Goal: Information Seeking & Learning: Learn about a topic

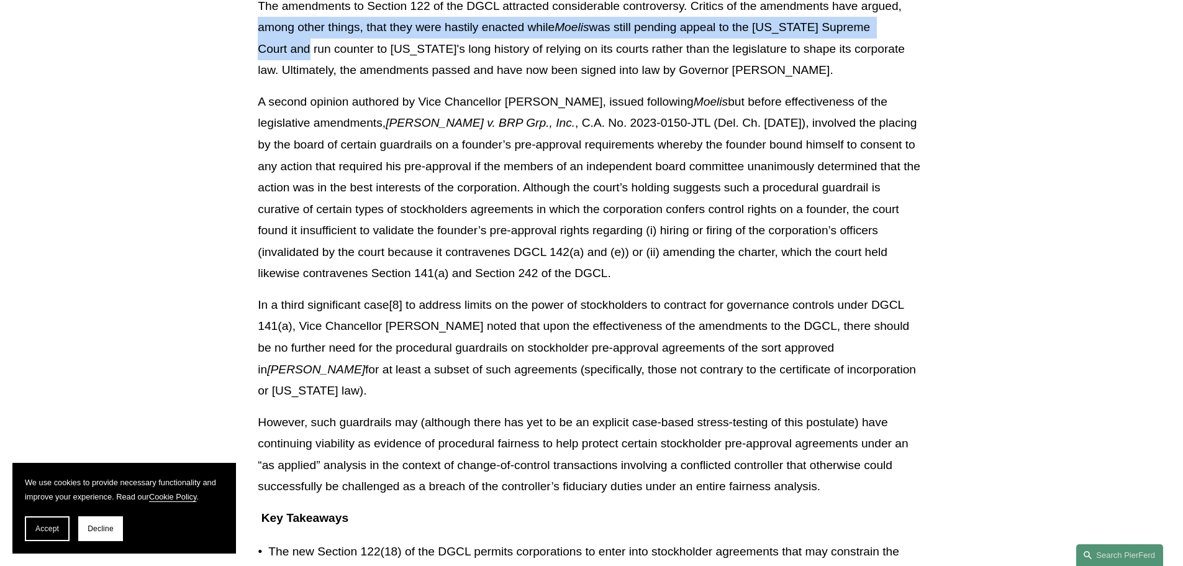
scroll to position [1453, 0]
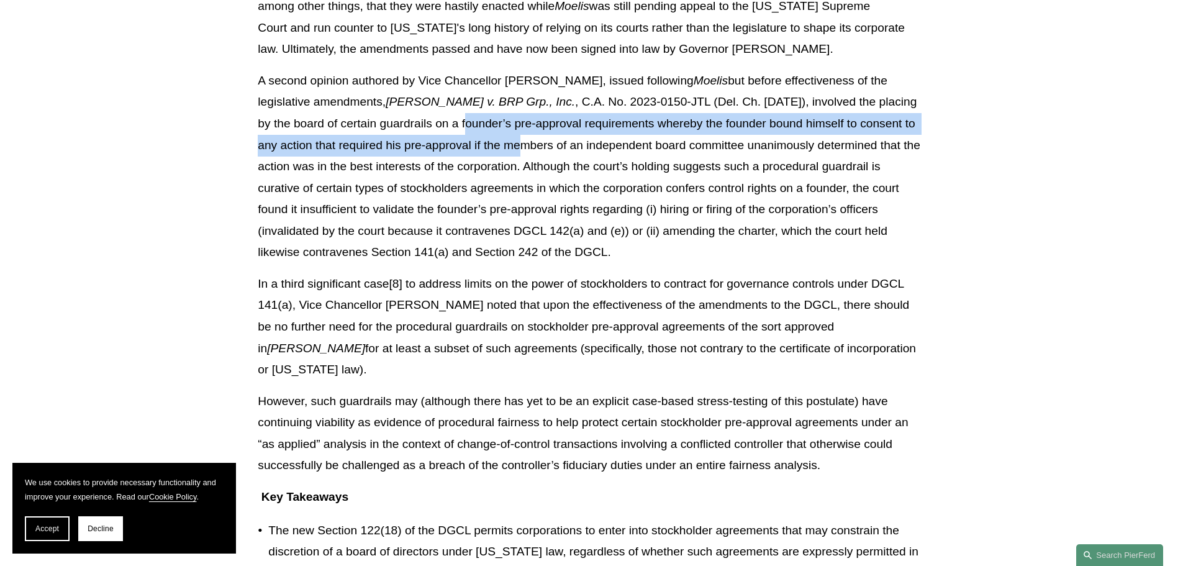
drag, startPoint x: 364, startPoint y: 104, endPoint x: 421, endPoint y: 130, distance: 63.1
click at [421, 130] on p "A second opinion authored by Vice Chancellor [PERSON_NAME], issued following Mo…" at bounding box center [591, 166] width 667 height 193
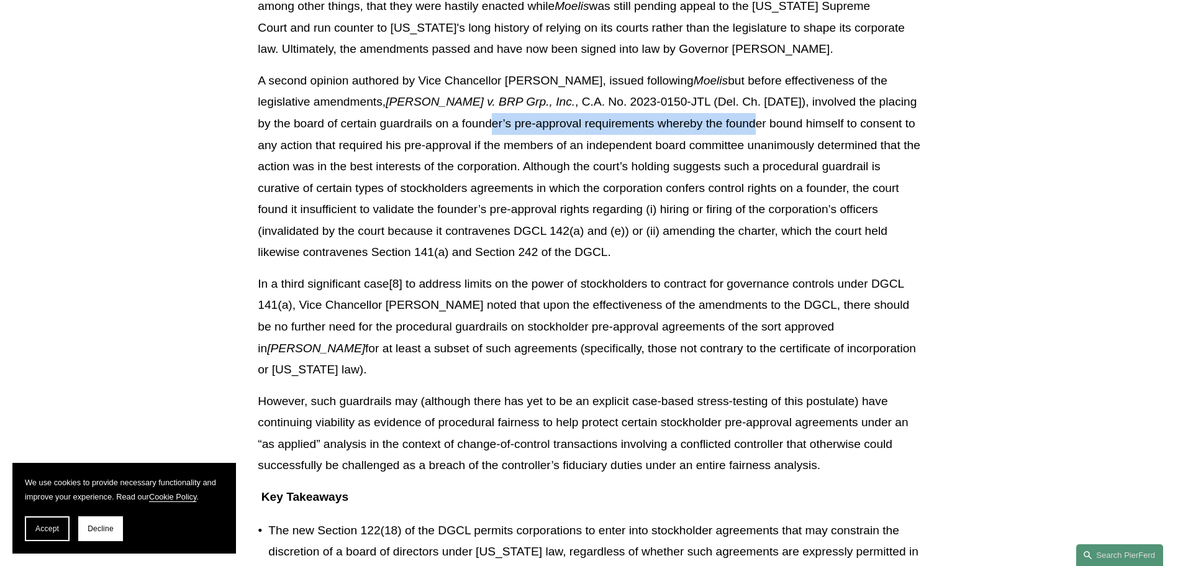
drag, startPoint x: 384, startPoint y: 109, endPoint x: 646, endPoint y: 111, distance: 261.3
click at [646, 111] on p "A second opinion authored by Vice Chancellor [PERSON_NAME], issued following Mo…" at bounding box center [591, 166] width 667 height 193
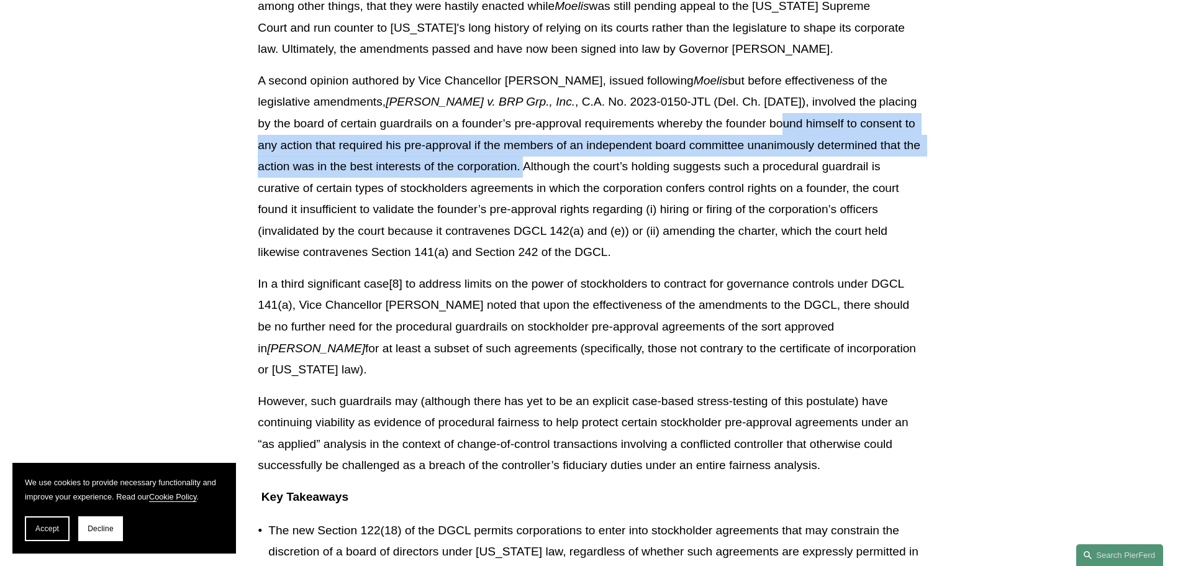
drag, startPoint x: 705, startPoint y: 107, endPoint x: 433, endPoint y: 148, distance: 274.4
click at [433, 148] on p "A second opinion authored by Vice Chancellor [PERSON_NAME], issued following Mo…" at bounding box center [591, 166] width 667 height 193
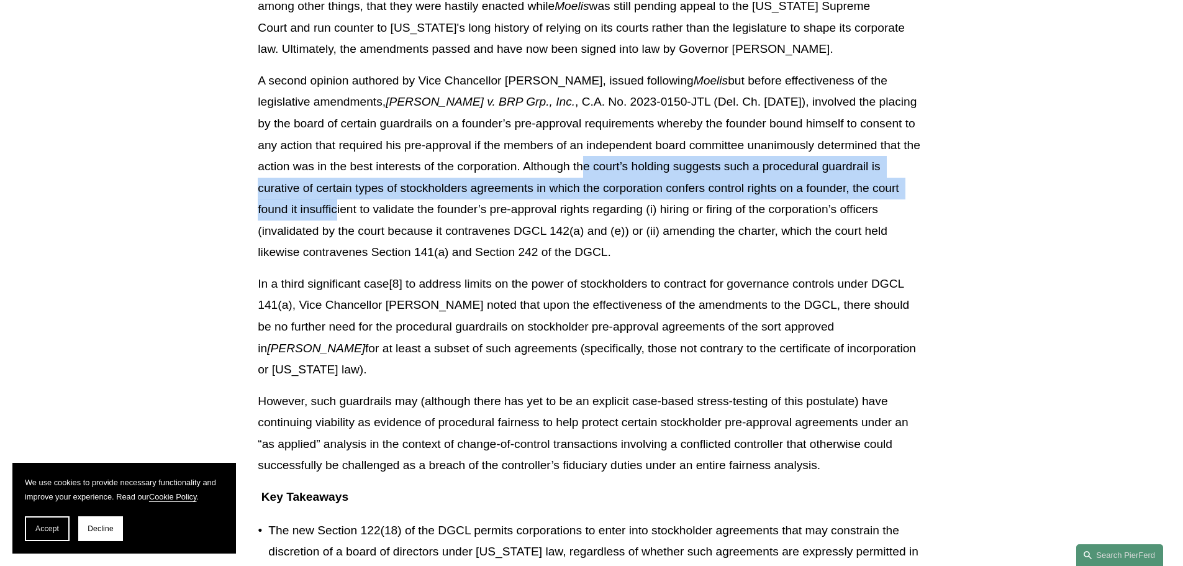
drag, startPoint x: 509, startPoint y: 146, endPoint x: 852, endPoint y: 166, distance: 343.8
click at [852, 166] on p "A second opinion authored by Vice Chancellor [PERSON_NAME], issued following Mo…" at bounding box center [591, 166] width 667 height 193
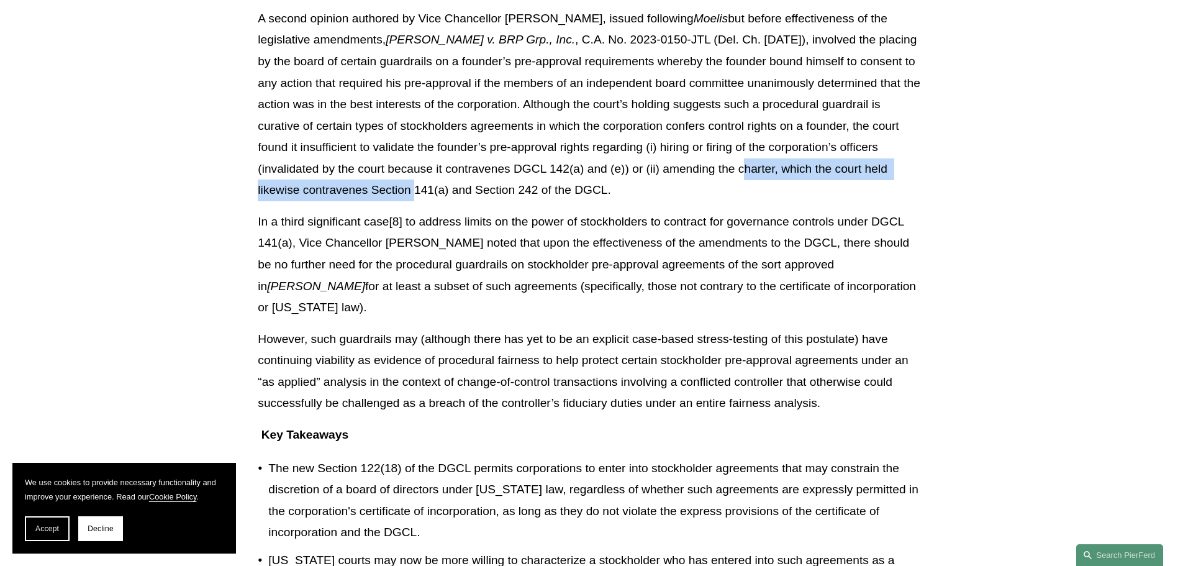
drag, startPoint x: 577, startPoint y: 148, endPoint x: 881, endPoint y: 151, distance: 304.8
click at [881, 151] on p "A second opinion authored by Vice Chancellor [PERSON_NAME], issued following Mo…" at bounding box center [591, 104] width 667 height 193
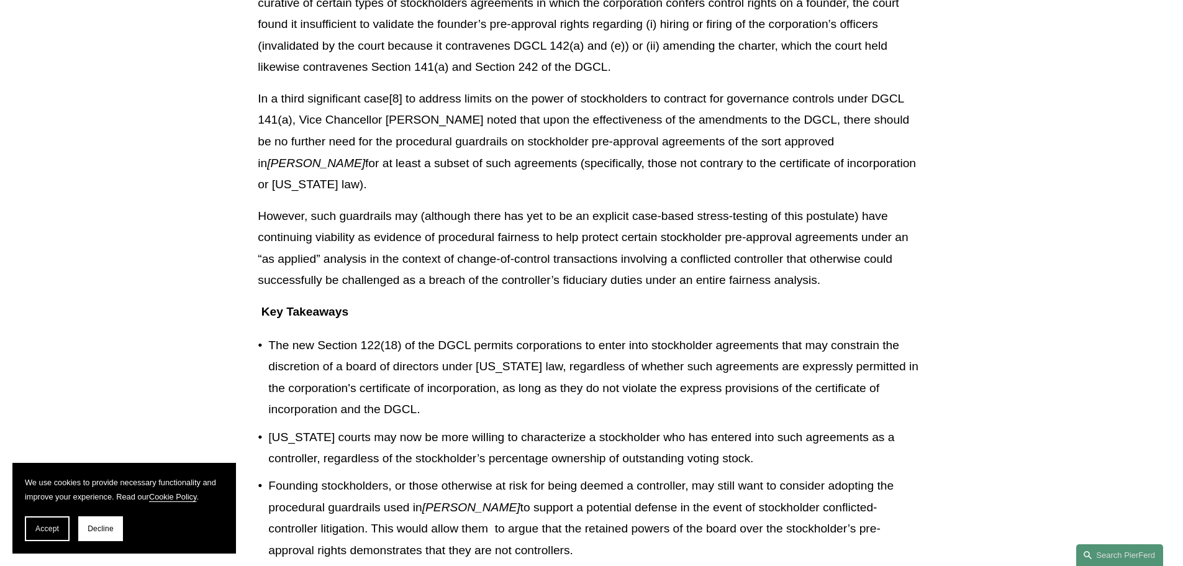
scroll to position [1639, 0]
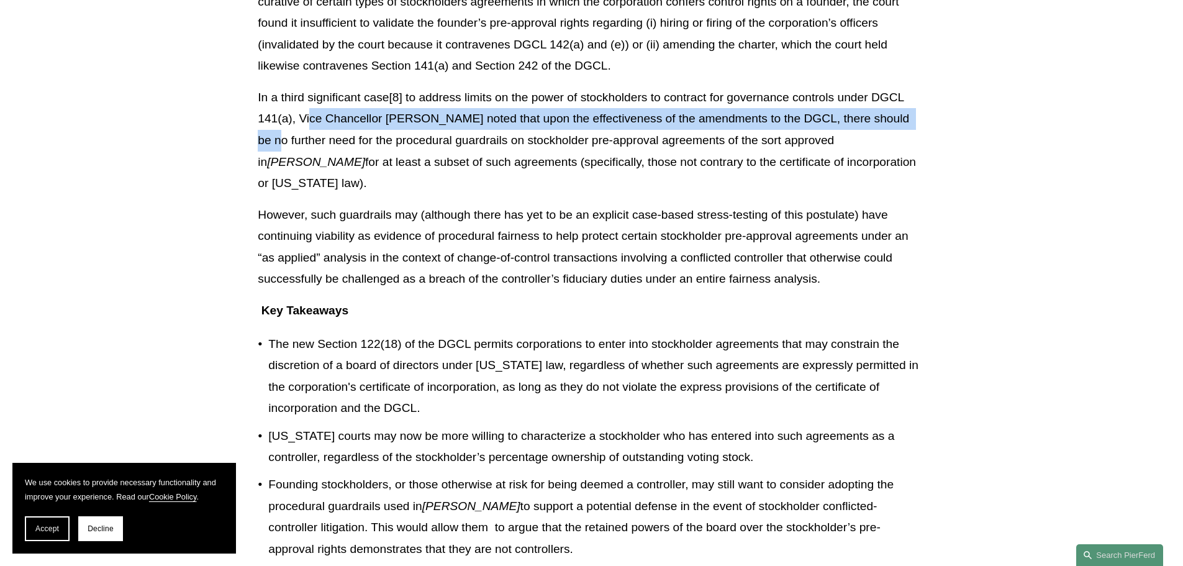
drag, startPoint x: 340, startPoint y: 94, endPoint x: 836, endPoint y: 91, distance: 496.0
click at [904, 101] on p "In a third significant case[8] to address limits on the power of stockholders t…" at bounding box center [591, 140] width 667 height 107
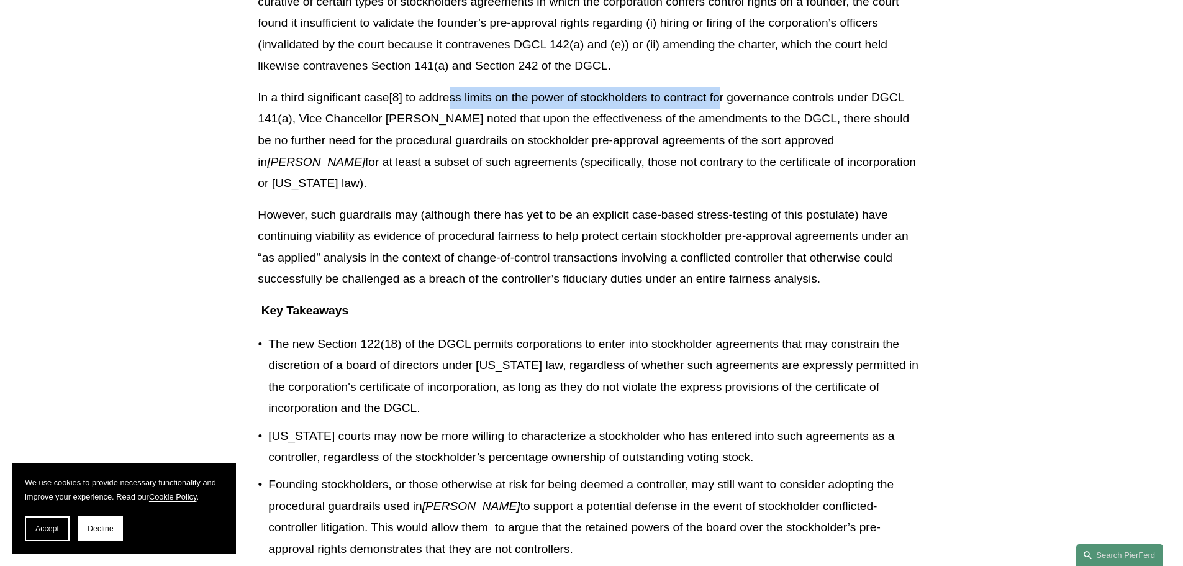
drag, startPoint x: 449, startPoint y: 77, endPoint x: 718, endPoint y: 79, distance: 268.2
click at [718, 87] on p "In a third significant case[8] to address limits on the power of stockholders t…" at bounding box center [591, 140] width 667 height 107
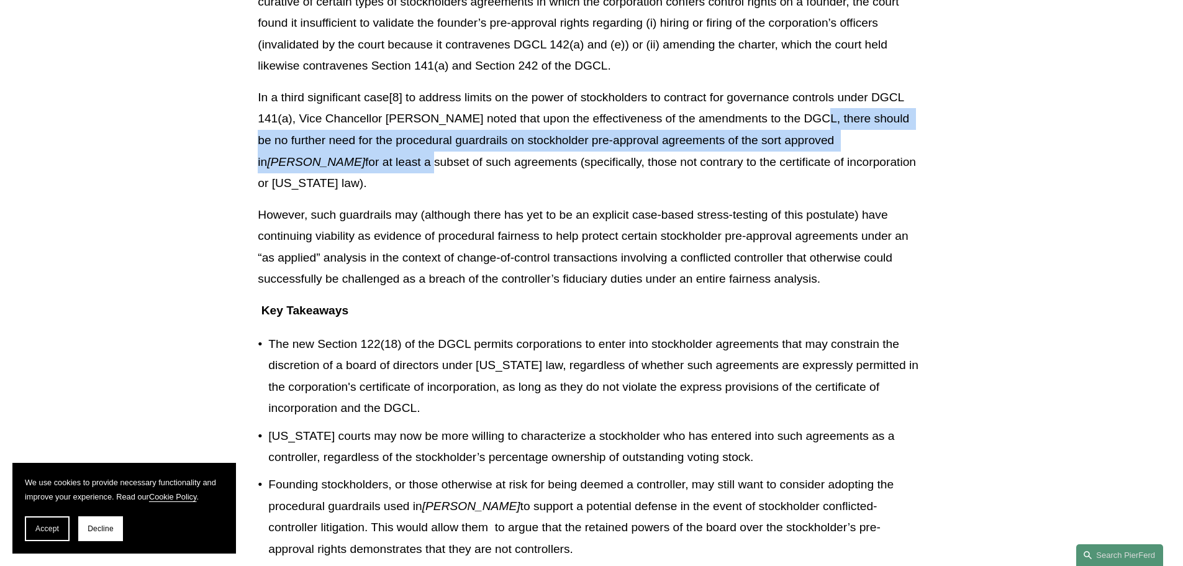
drag, startPoint x: 845, startPoint y: 96, endPoint x: 896, endPoint y: 121, distance: 56.6
click at [896, 121] on p "In a third significant case[8] to address limits on the power of stockholders t…" at bounding box center [591, 140] width 667 height 107
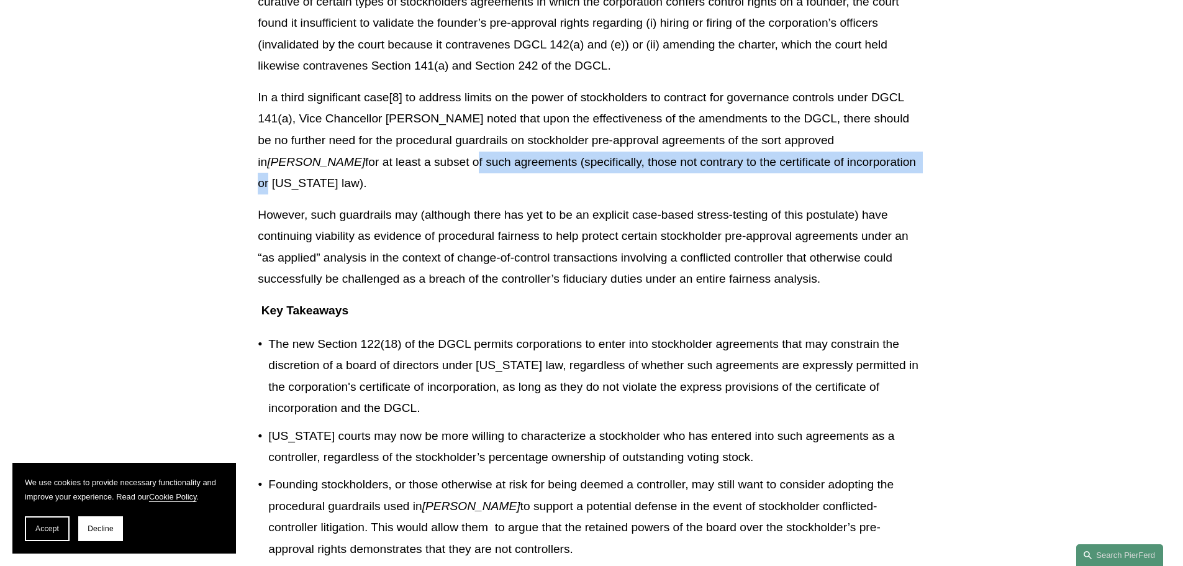
drag, startPoint x: 300, startPoint y: 137, endPoint x: 755, endPoint y: 147, distance: 454.5
click at [755, 147] on p "In a third significant case[8] to address limits on the power of stockholders t…" at bounding box center [591, 140] width 667 height 107
click at [754, 147] on p "In a third significant case[8] to address limits on the power of stockholders t…" at bounding box center [591, 140] width 667 height 107
click at [685, 147] on p "In a third significant case[8] to address limits on the power of stockholders t…" at bounding box center [591, 140] width 667 height 107
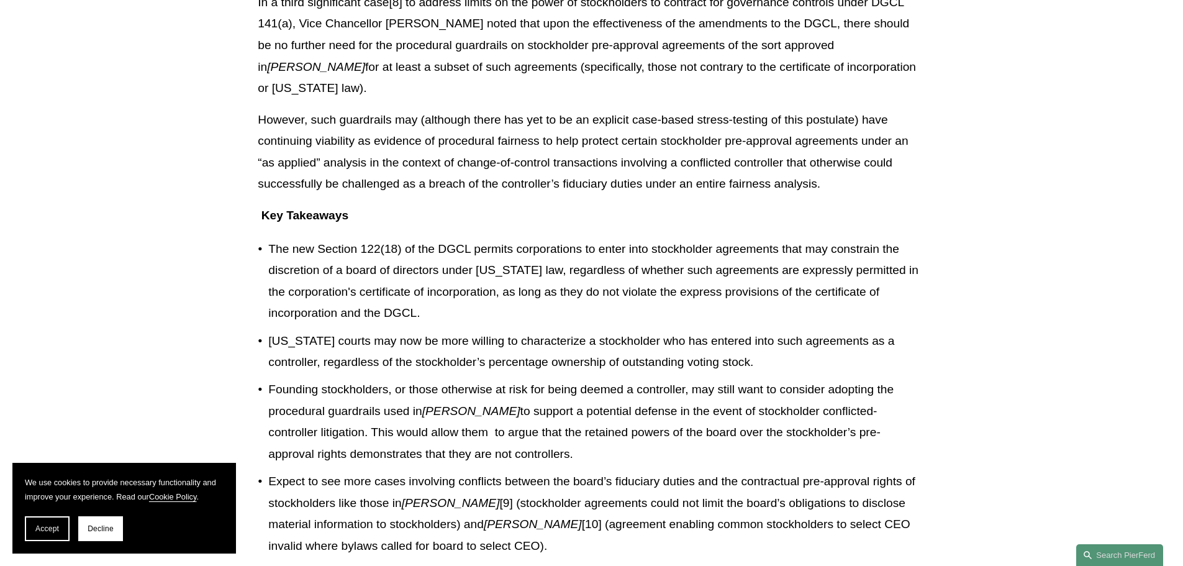
scroll to position [1763, 0]
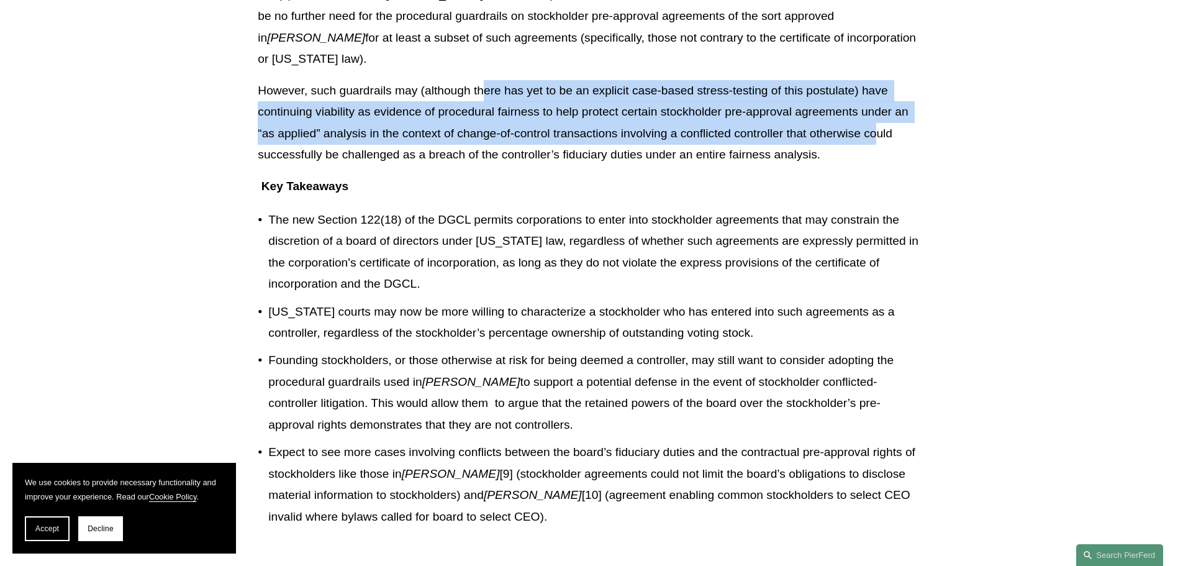
drag, startPoint x: 501, startPoint y: 48, endPoint x: 874, endPoint y: 98, distance: 376.4
click at [874, 98] on p "However, such guardrails may (although there has yet to be an explicit case-bas…" at bounding box center [591, 123] width 667 height 86
click at [872, 99] on p "However, such guardrails may (although there has yet to be an explicit case-bas…" at bounding box center [591, 123] width 667 height 86
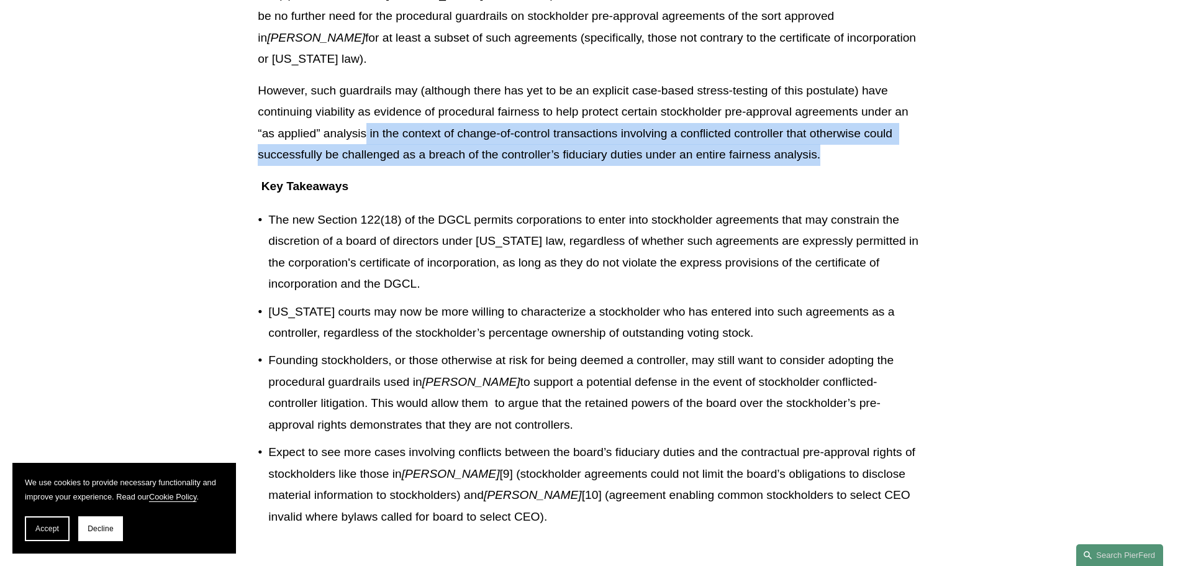
drag, startPoint x: 829, startPoint y: 110, endPoint x: 351, endPoint y: 96, distance: 477.6
click at [356, 97] on p "However, such guardrails may (although there has yet to be an explicit case-bas…" at bounding box center [591, 123] width 667 height 86
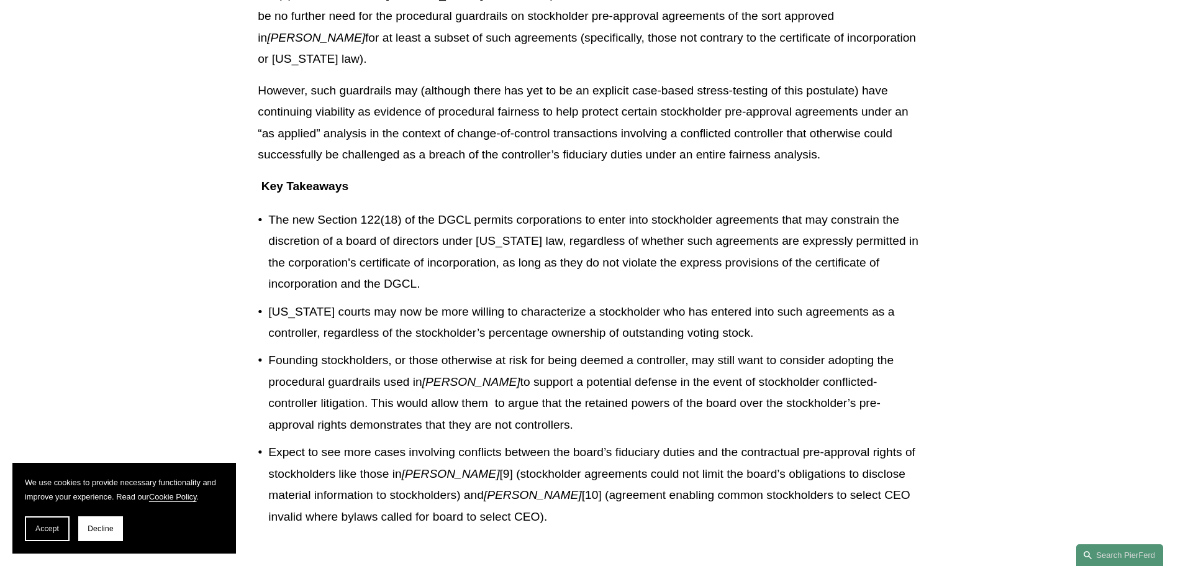
click at [351, 96] on p "However, such guardrails may (although there has yet to be an explicit case-bas…" at bounding box center [591, 123] width 667 height 86
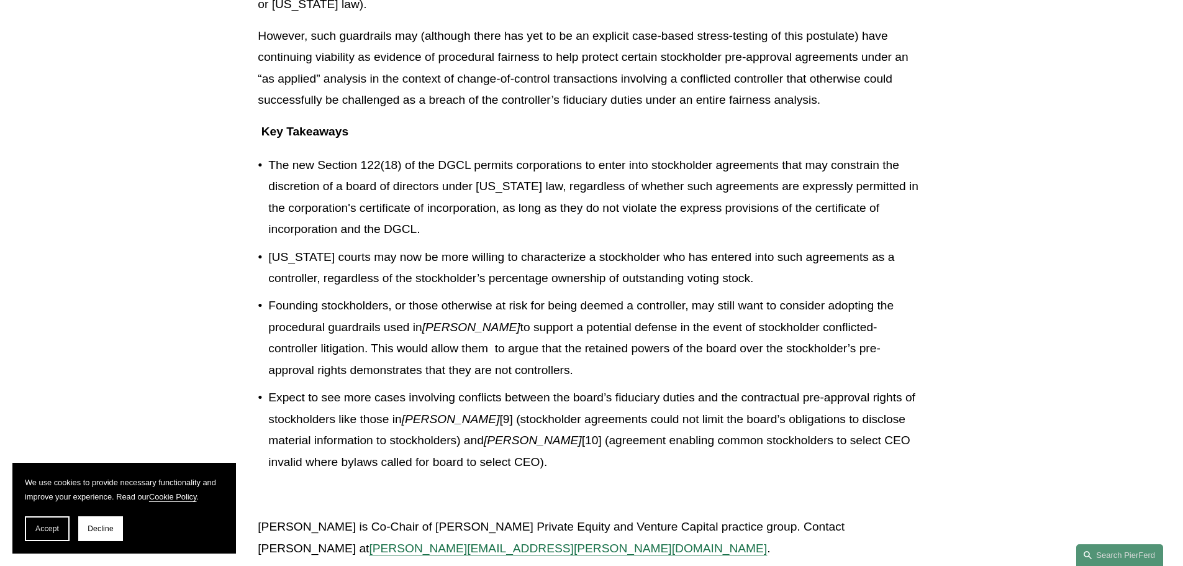
scroll to position [1887, 0]
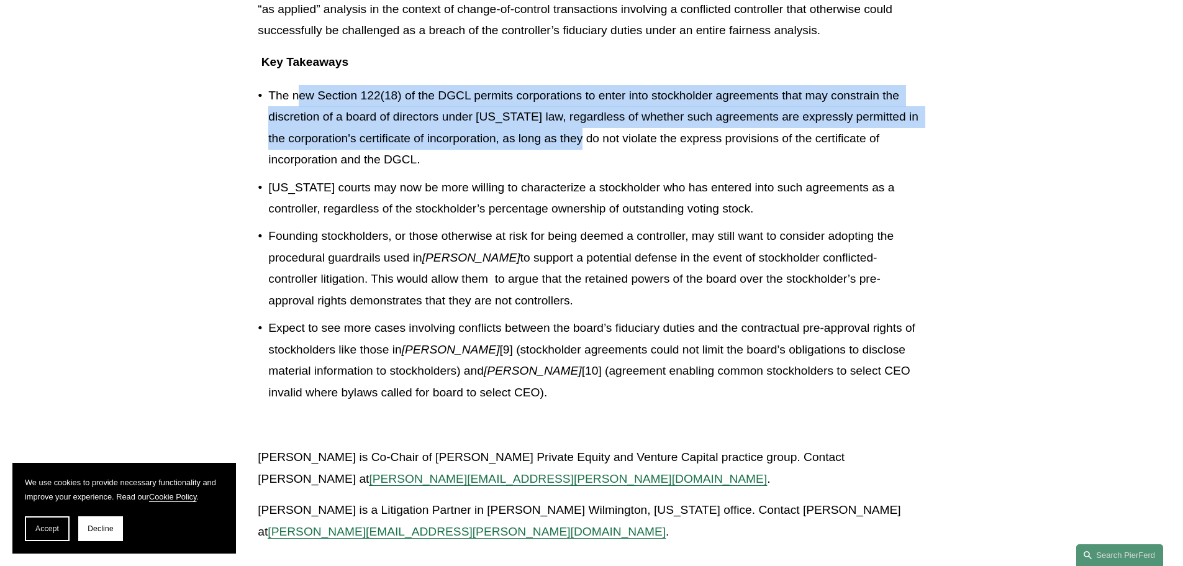
drag, startPoint x: 305, startPoint y: 52, endPoint x: 574, endPoint y: 90, distance: 271.4
click at [574, 90] on p "The new Section 122(18) of the DGCL permits corporations to enter into stockhol…" at bounding box center [596, 128] width 656 height 86
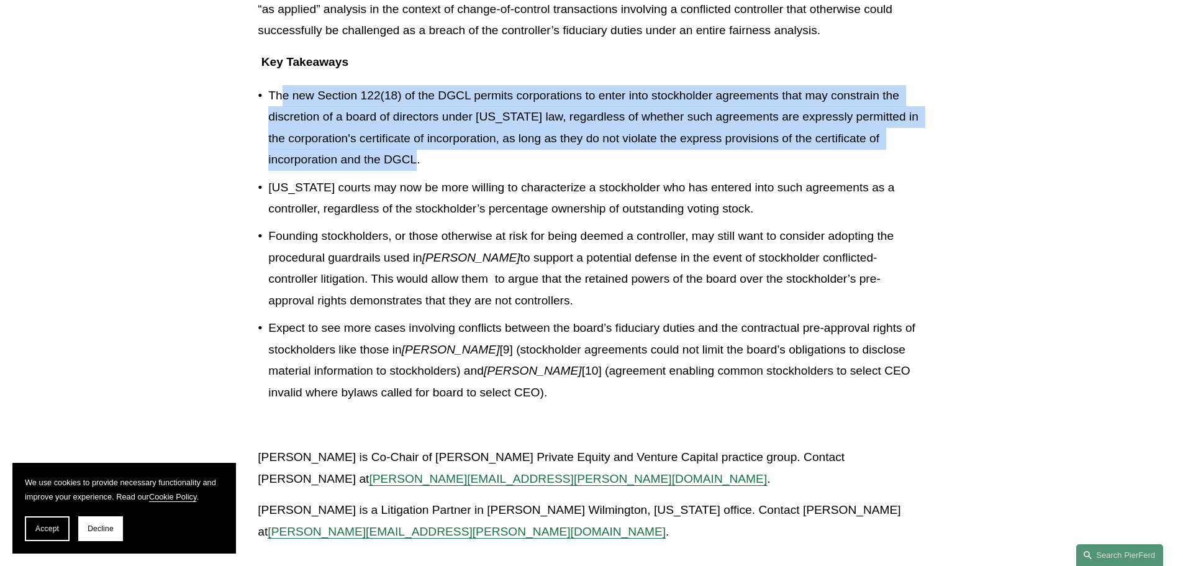
drag, startPoint x: 280, startPoint y: 54, endPoint x: 595, endPoint y: 117, distance: 321.6
click at [595, 117] on p "The new Section 122(18) of the DGCL permits corporations to enter into stockhol…" at bounding box center [596, 128] width 656 height 86
click at [286, 86] on p "The new Section 122(18) of the DGCL permits corporations to enter into stockhol…" at bounding box center [596, 128] width 656 height 86
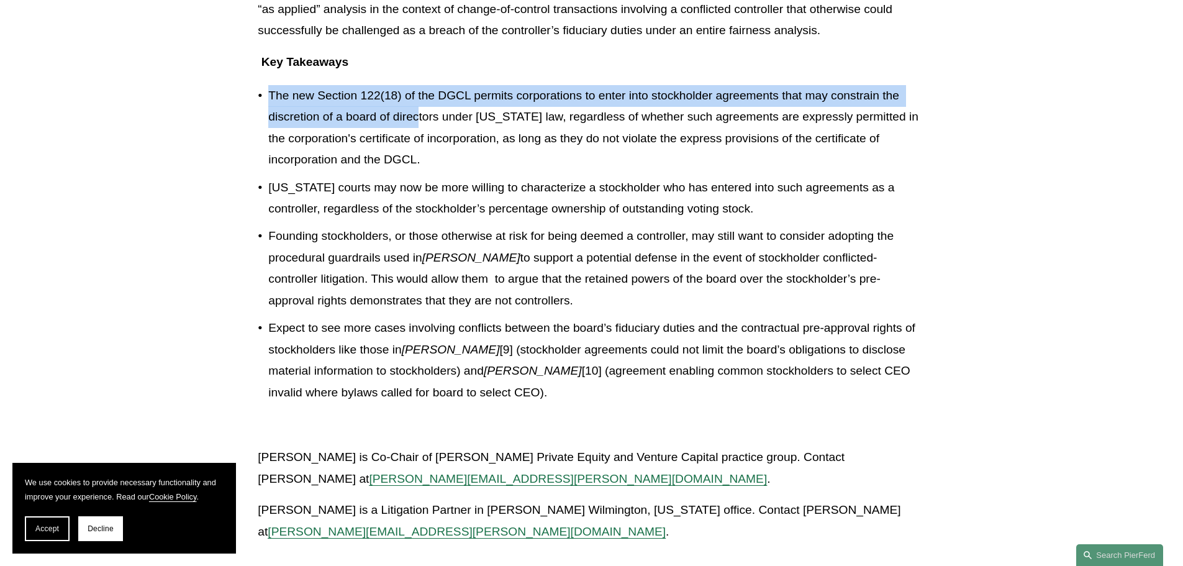
drag, startPoint x: 268, startPoint y: 51, endPoint x: 419, endPoint y: 65, distance: 152.1
click at [419, 85] on p "The new Section 122(18) of the DGCL permits corporations to enter into stockhol…" at bounding box center [596, 128] width 656 height 86
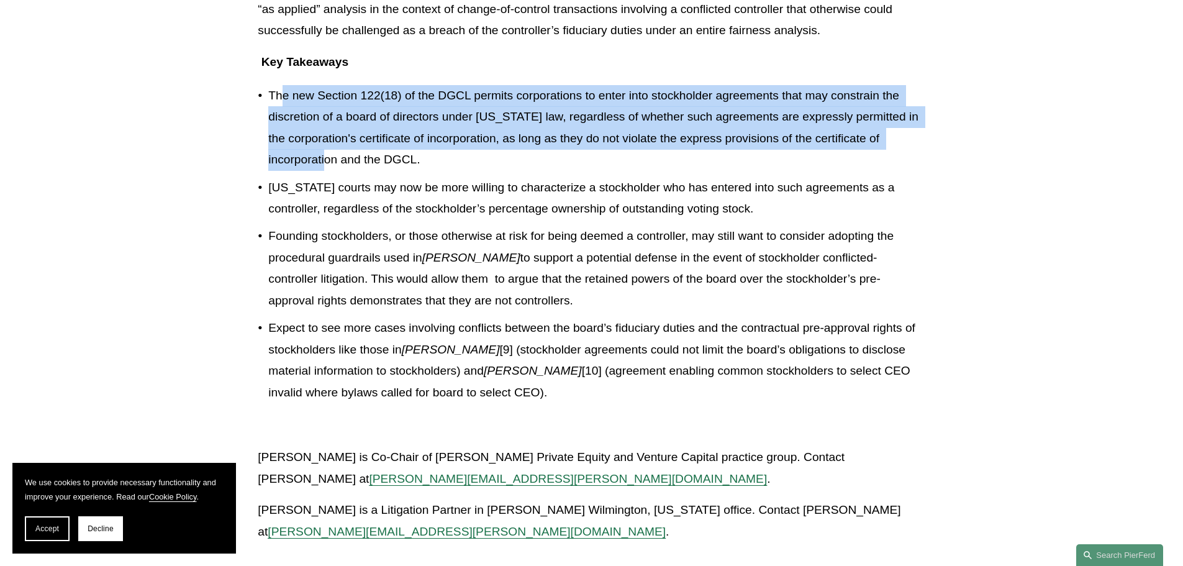
drag, startPoint x: 294, startPoint y: 35, endPoint x: 335, endPoint y: 115, distance: 89.9
click at [335, 115] on p "The new Section 122(18) of the DGCL permits corporations to enter into stockhol…" at bounding box center [596, 128] width 656 height 86
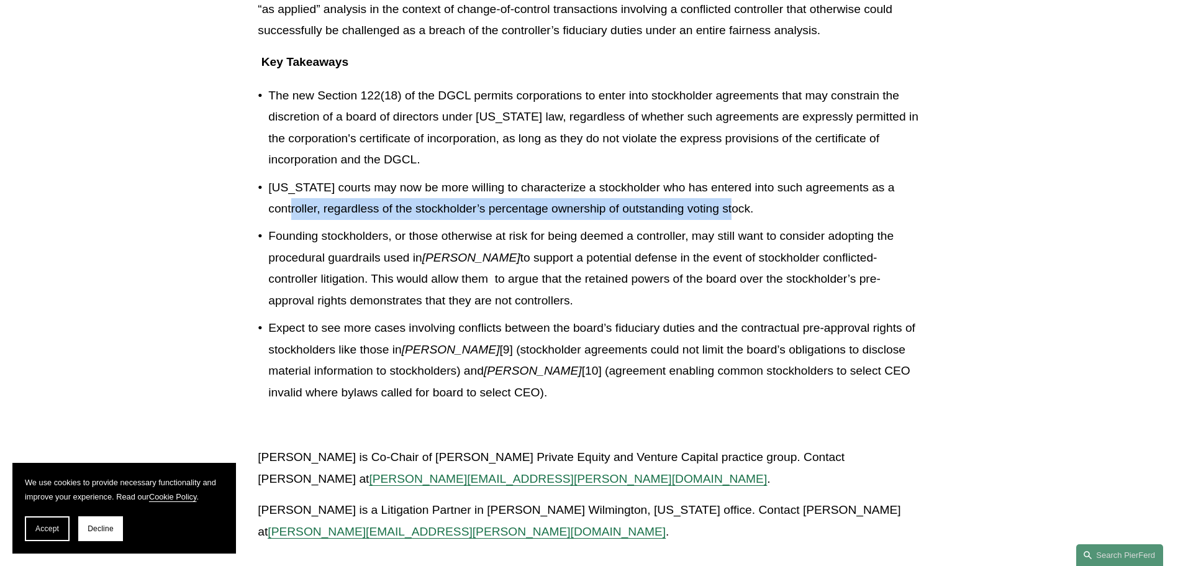
drag, startPoint x: 304, startPoint y: 163, endPoint x: 742, endPoint y: 170, distance: 438.3
click at [742, 177] on p "[US_STATE] courts may now be more willing to characterize a stockholder who has…" at bounding box center [596, 198] width 656 height 43
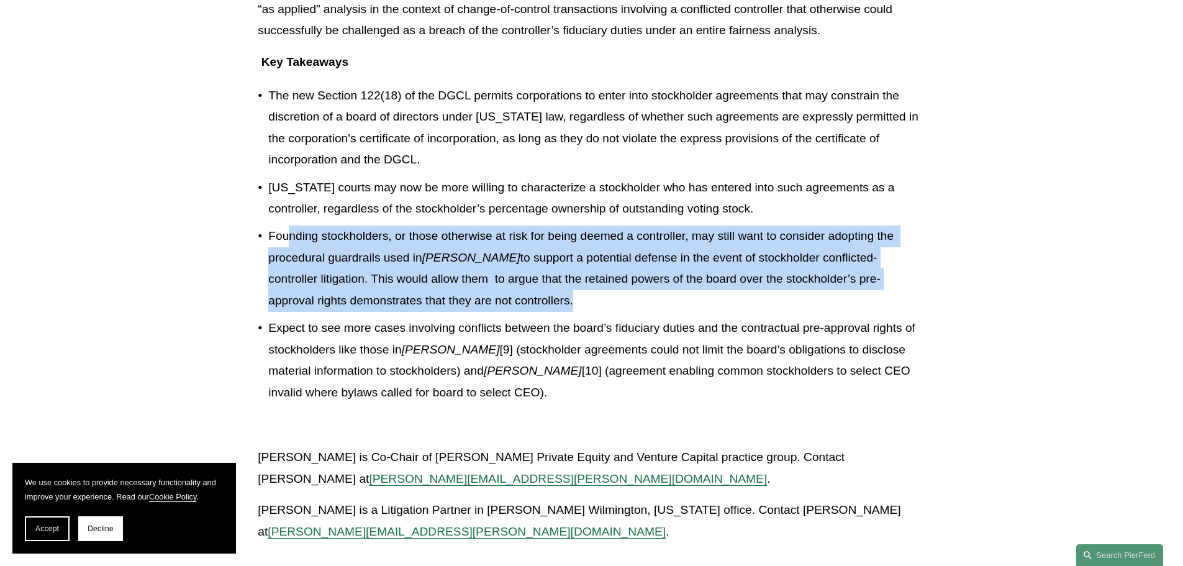
drag, startPoint x: 288, startPoint y: 199, endPoint x: 680, endPoint y: 263, distance: 396.9
click at [680, 263] on p "Founding stockholders, or those otherwise at risk for being deemed a controller…" at bounding box center [596, 268] width 656 height 86
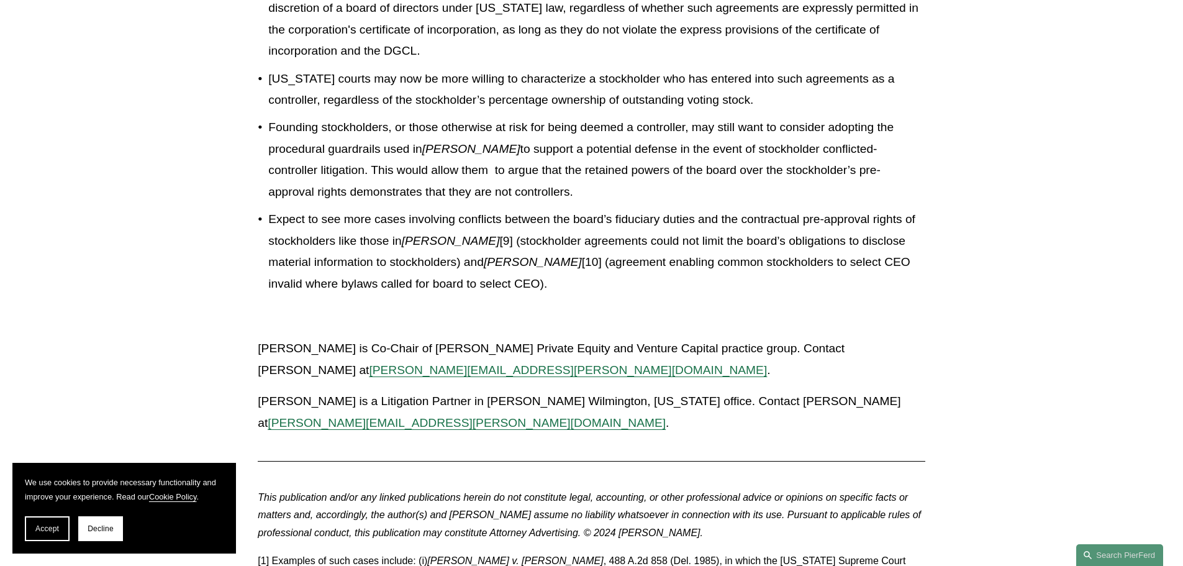
scroll to position [2011, 0]
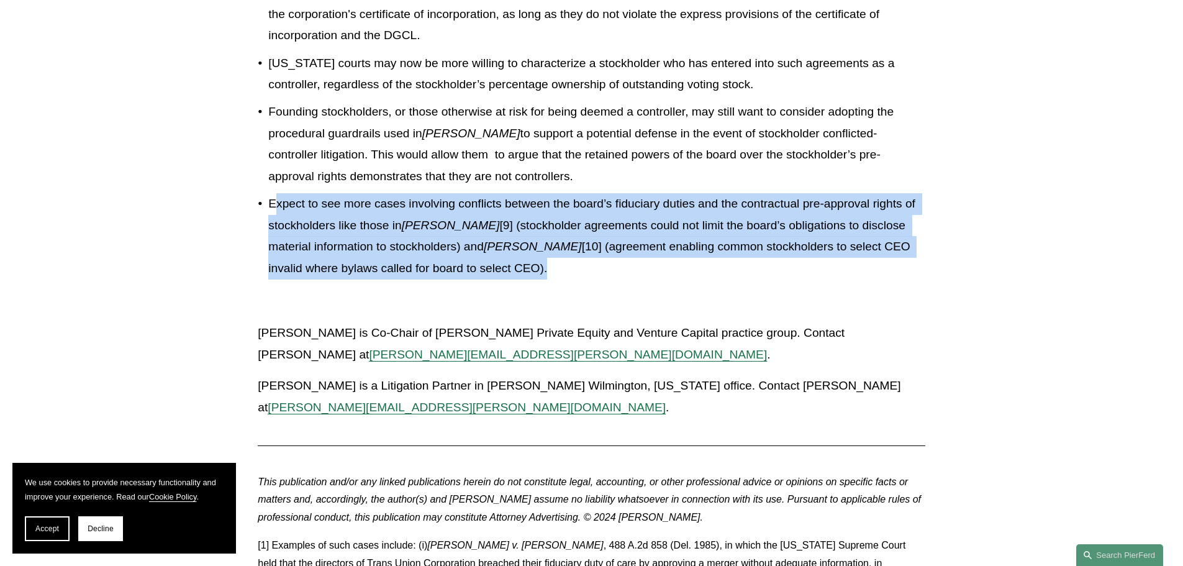
drag, startPoint x: 659, startPoint y: 244, endPoint x: 277, endPoint y: 166, distance: 389.6
click at [277, 193] on p "Expect to see more cases involving conflicts between the board’s fiduciary duti…" at bounding box center [596, 236] width 656 height 86
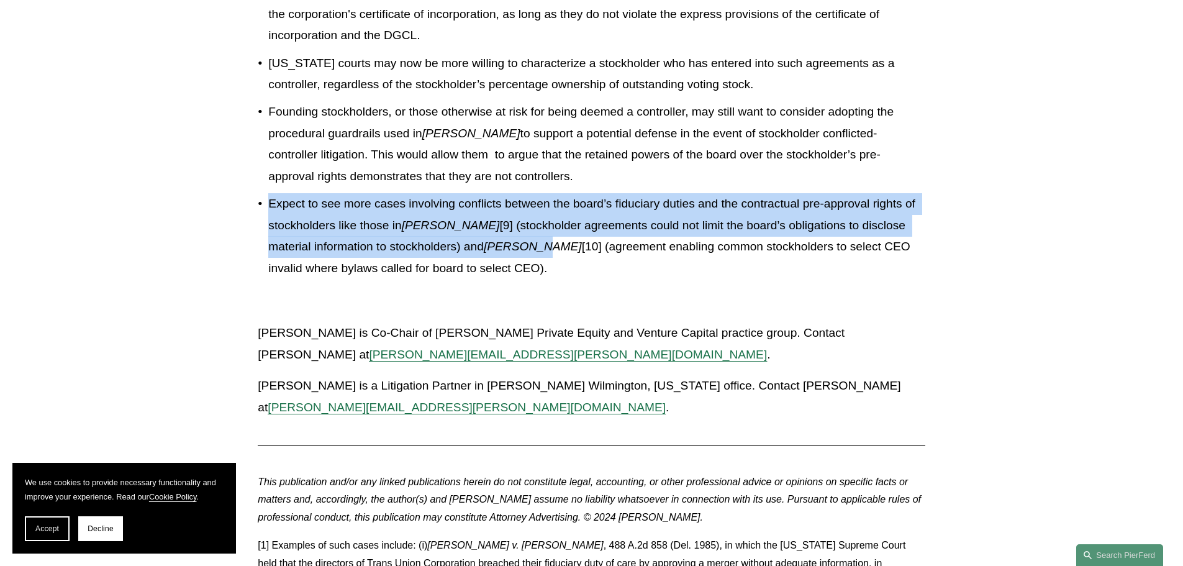
drag, startPoint x: 277, startPoint y: 166, endPoint x: 484, endPoint y: 208, distance: 210.9
click at [484, 208] on p "Expect to see more cases involving conflicts between the board’s fiduciary duti…" at bounding box center [596, 236] width 656 height 86
click at [484, 240] on em "[PERSON_NAME]" at bounding box center [533, 246] width 98 height 13
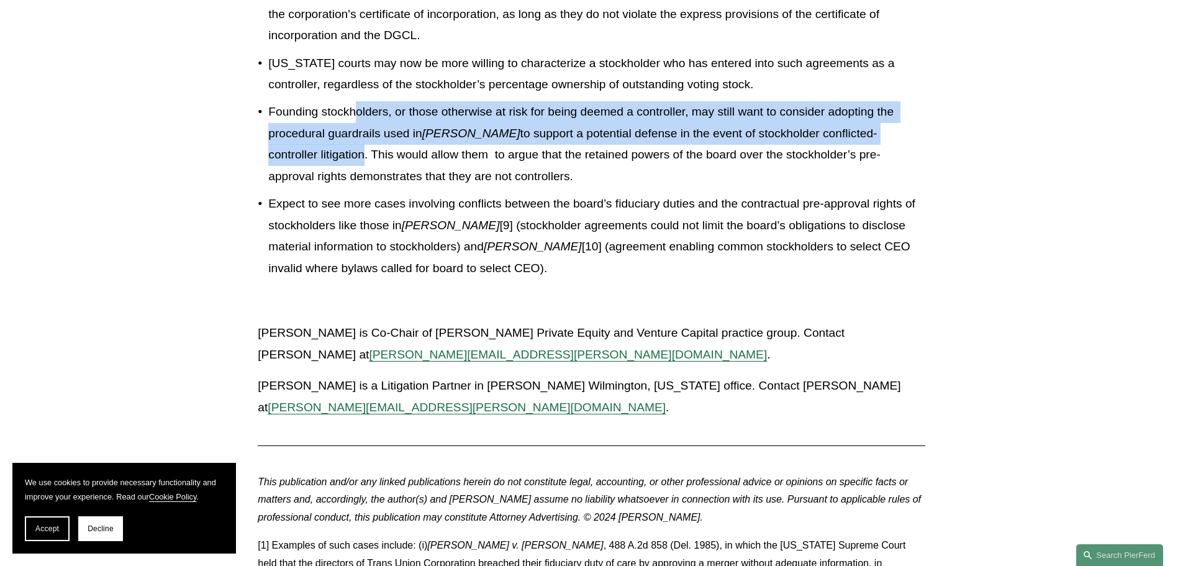
drag, startPoint x: 356, startPoint y: 64, endPoint x: 310, endPoint y: 119, distance: 71.0
click at [310, 119] on p "Founding stockholders, or those otherwise at risk for being deemed a controller…" at bounding box center [596, 144] width 656 height 86
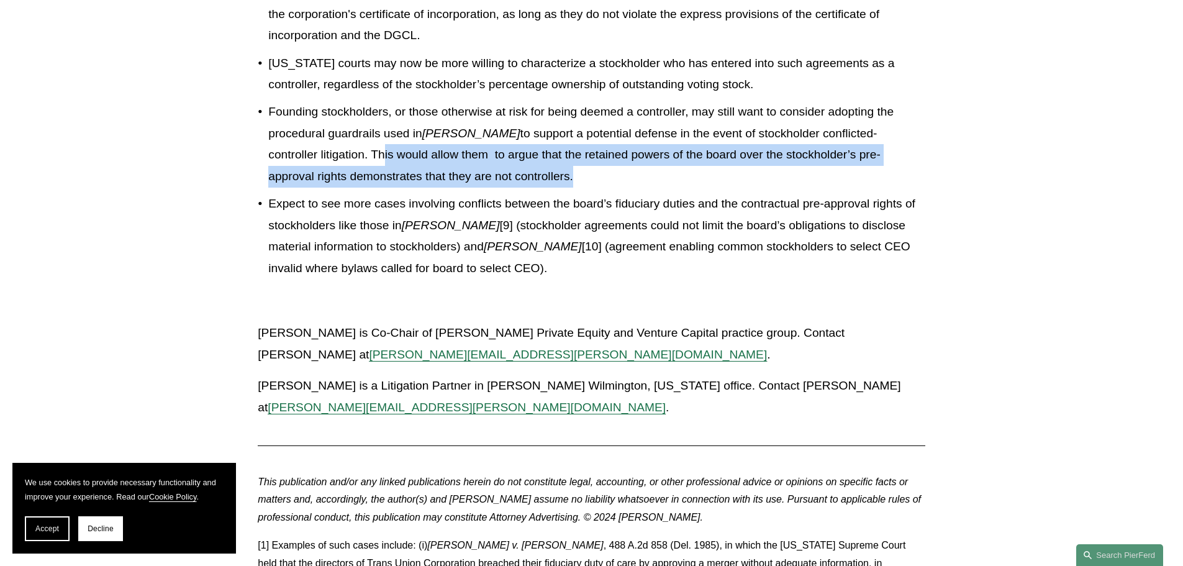
drag, startPoint x: 334, startPoint y: 113, endPoint x: 801, endPoint y: 131, distance: 467.1
click at [801, 131] on p "Founding stockholders, or those otherwise at risk for being deemed a controller…" at bounding box center [596, 144] width 656 height 86
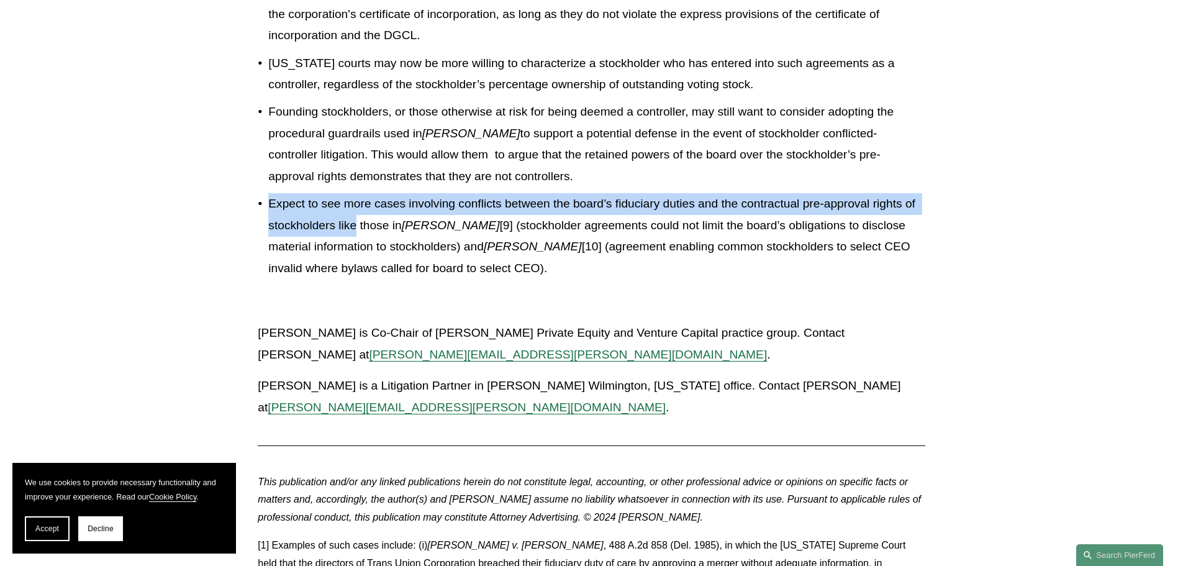
drag, startPoint x: 801, startPoint y: 131, endPoint x: 346, endPoint y: 182, distance: 457.3
click at [346, 182] on ul "The new Section 122(18) of the DGCL permits corporations to enter into stockhol…" at bounding box center [591, 120] width 667 height 318
click at [346, 193] on p "Expect to see more cases involving conflicts between the board’s fiduciary duti…" at bounding box center [596, 236] width 656 height 86
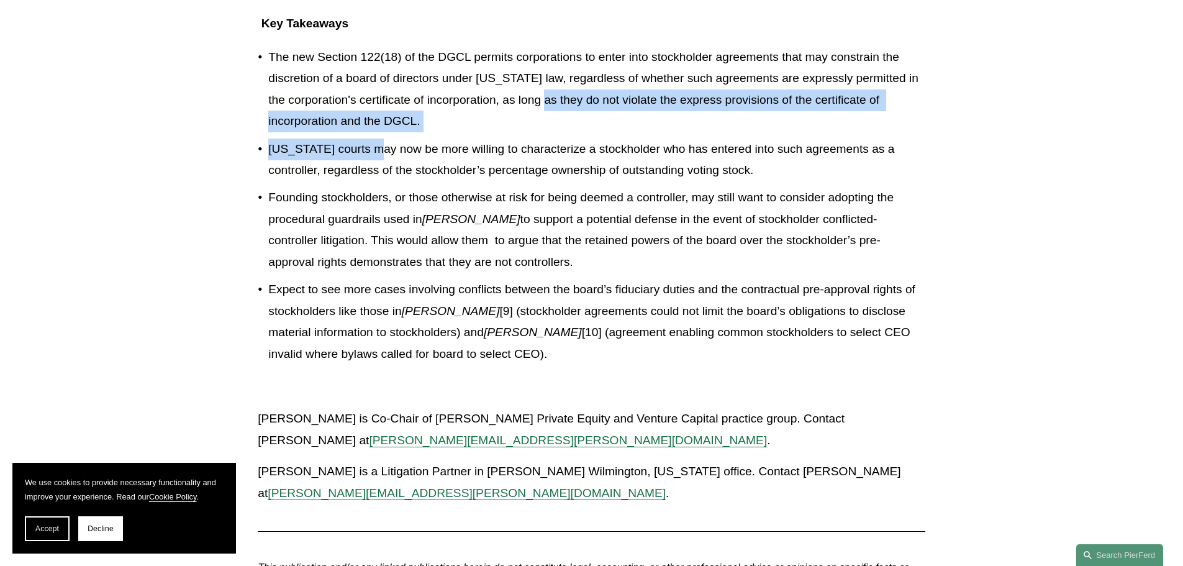
scroll to position [1887, 0]
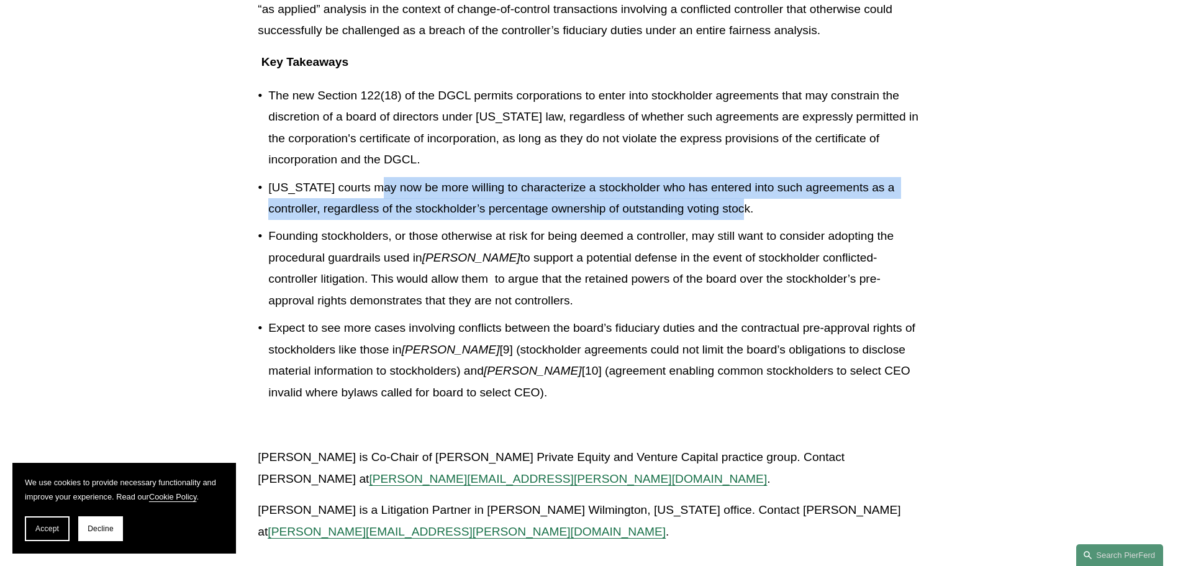
drag, startPoint x: 387, startPoint y: 84, endPoint x: 755, endPoint y: 173, distance: 378.7
click at [755, 177] on p "[US_STATE] courts may now be more willing to characterize a stockholder who has…" at bounding box center [596, 198] width 656 height 43
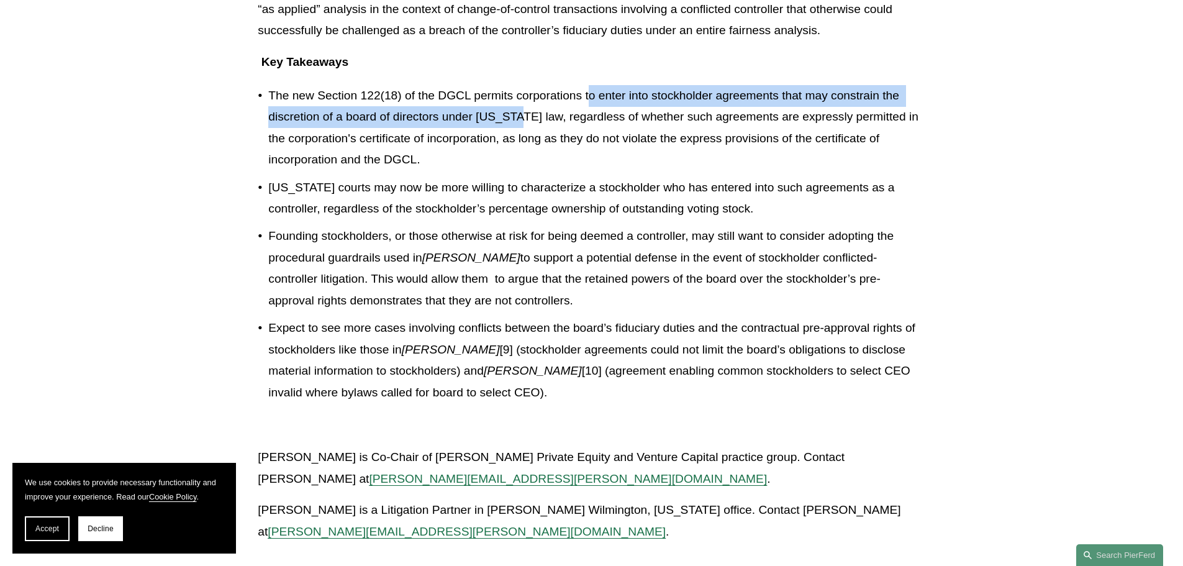
drag, startPoint x: 606, startPoint y: 57, endPoint x: 519, endPoint y: 68, distance: 87.6
click at [519, 85] on p "The new Section 122(18) of the DGCL permits corporations to enter into stockhol…" at bounding box center [596, 128] width 656 height 86
